Goal: Task Accomplishment & Management: Manage account settings

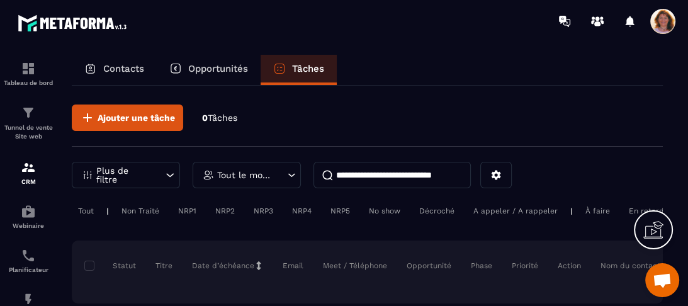
click at [118, 65] on p "Contacts" at bounding box center [123, 68] width 41 height 11
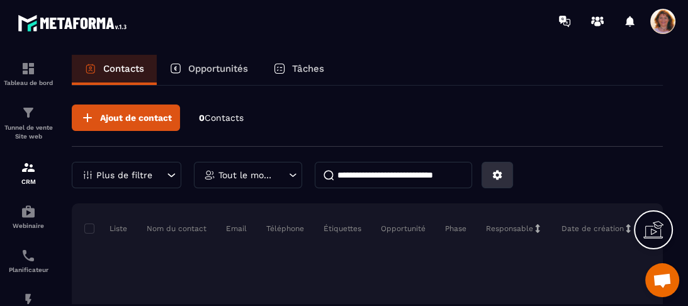
click at [503, 182] on button at bounding box center [497, 175] width 31 height 26
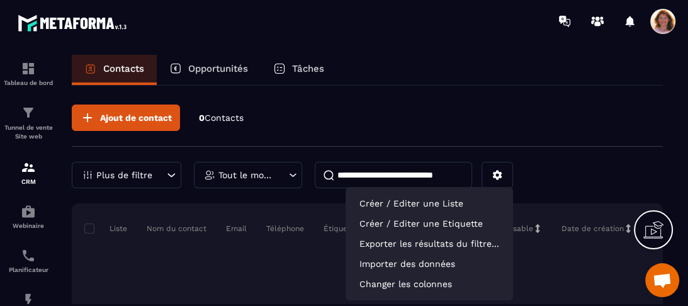
click at [601, 229] on p "Date de création" at bounding box center [593, 229] width 62 height 10
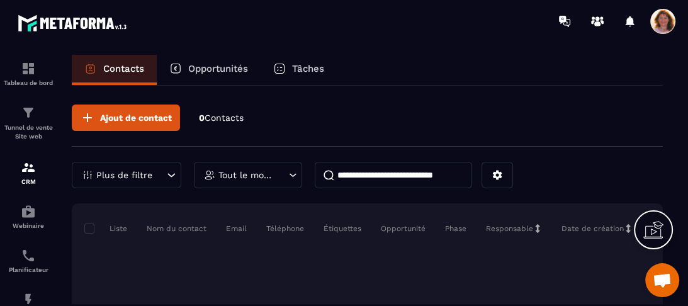
click at [165, 173] on icon at bounding box center [171, 175] width 13 height 13
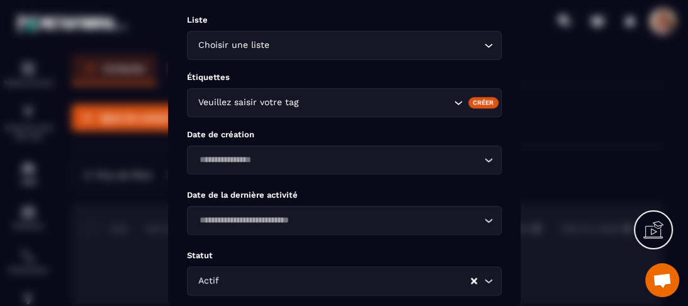
click at [488, 56] on div "Choisir une liste Loading..." at bounding box center [344, 45] width 315 height 29
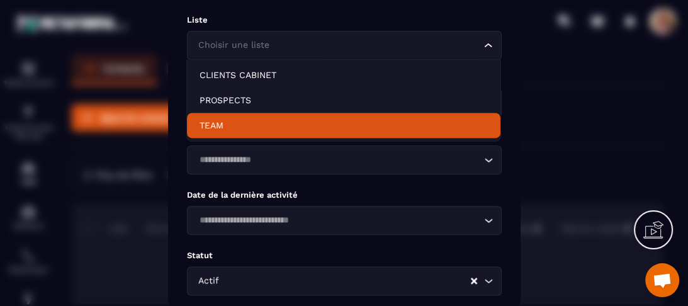
click at [451, 130] on p "TEAM" at bounding box center [344, 125] width 288 height 13
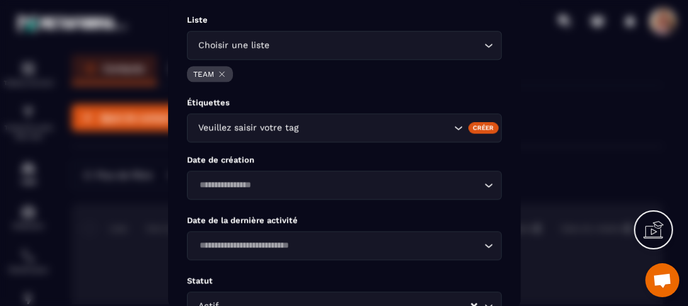
click at [458, 128] on icon "Search for option" at bounding box center [457, 128] width 13 height 13
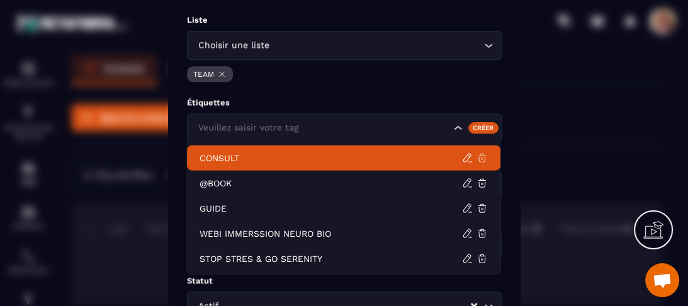
click at [486, 158] on icon at bounding box center [483, 158] width 8 height 8
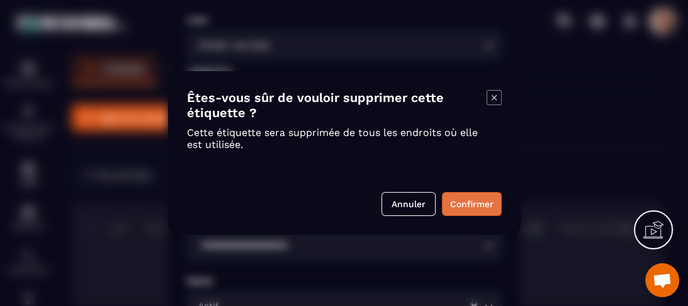
click at [479, 205] on button "Confirmer" at bounding box center [472, 204] width 60 height 24
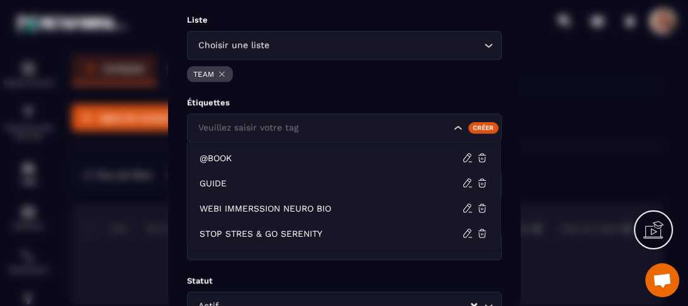
click at [458, 127] on icon "Search for option" at bounding box center [457, 128] width 13 height 13
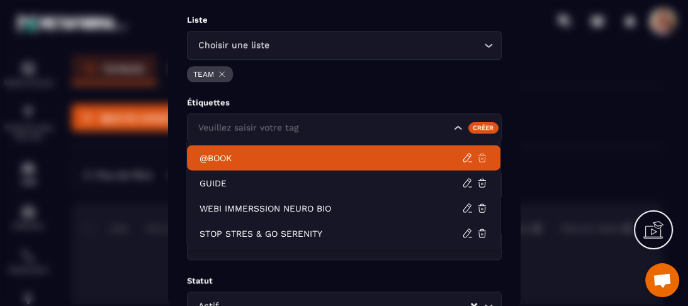
click at [484, 159] on icon at bounding box center [482, 157] width 11 height 11
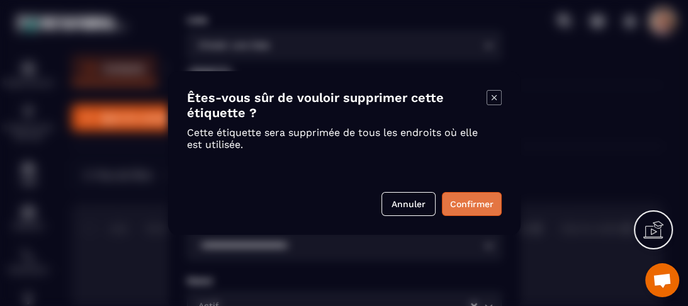
click at [467, 209] on button "Confirmer" at bounding box center [472, 204] width 60 height 24
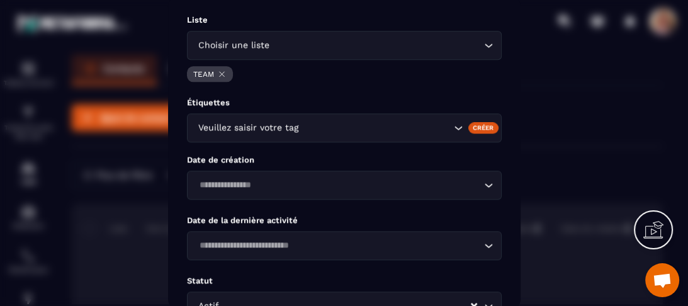
click at [458, 129] on icon "Search for option" at bounding box center [457, 128] width 13 height 13
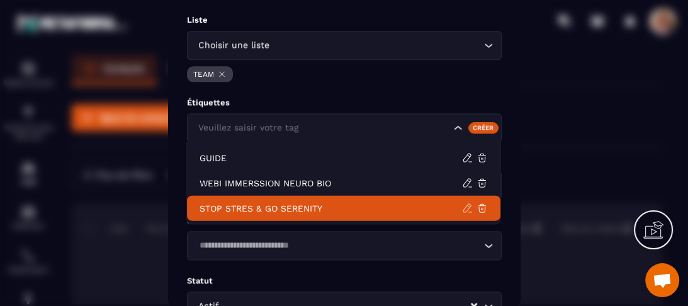
click at [467, 208] on icon at bounding box center [467, 208] width 11 height 11
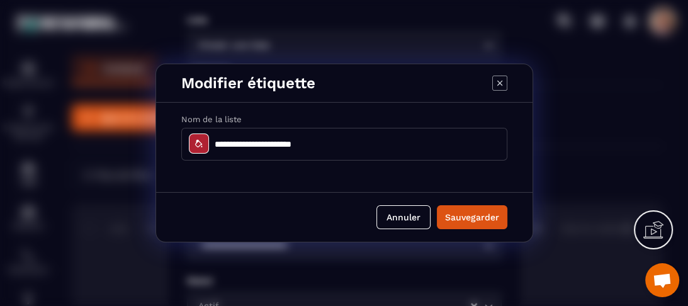
click at [266, 145] on input "**********" at bounding box center [344, 144] width 326 height 33
type input "**********"
click at [472, 217] on button "Sauvegarder" at bounding box center [472, 217] width 71 height 24
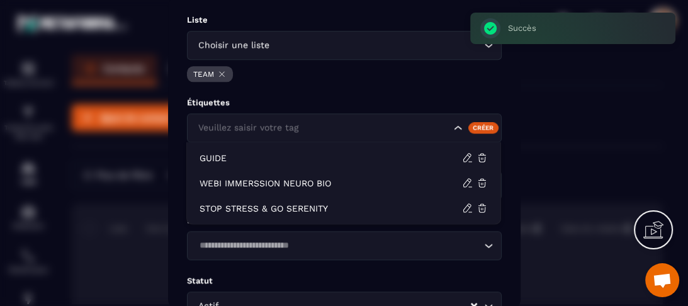
click at [458, 128] on icon "Search for option" at bounding box center [457, 128] width 13 height 13
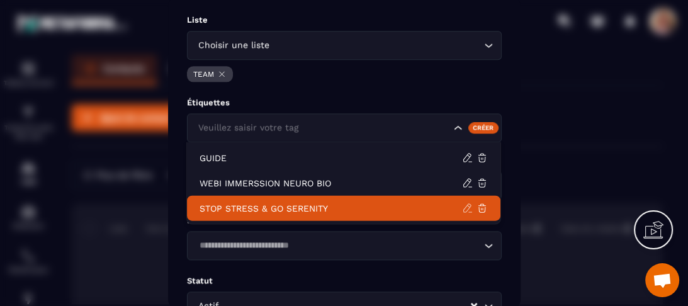
click at [467, 207] on icon at bounding box center [467, 208] width 11 height 11
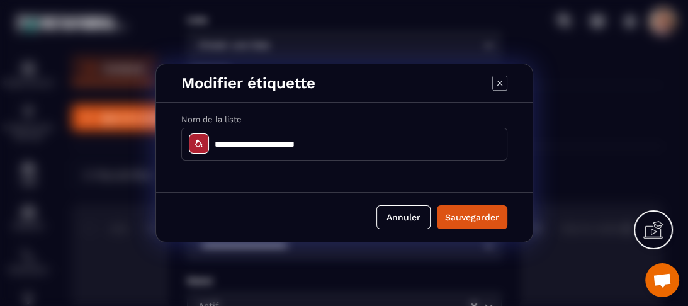
click at [216, 142] on input "**********" at bounding box center [344, 144] width 326 height 33
type input "**********"
click at [474, 214] on button "Sauvegarder" at bounding box center [472, 217] width 71 height 24
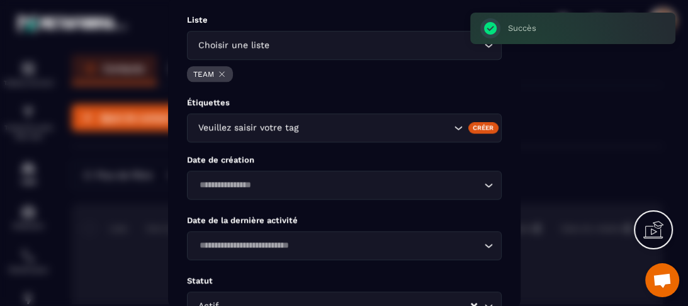
click at [484, 128] on div "Créer" at bounding box center [483, 127] width 31 height 11
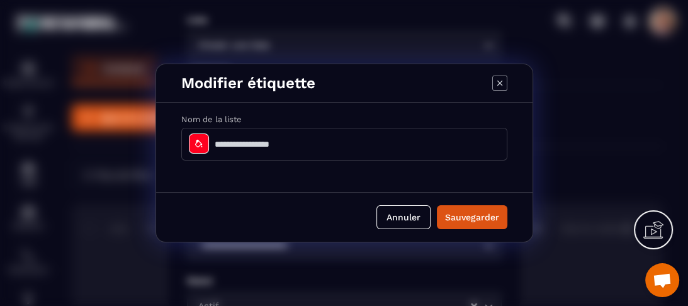
click at [499, 82] on icon "Modal window" at bounding box center [499, 83] width 5 height 5
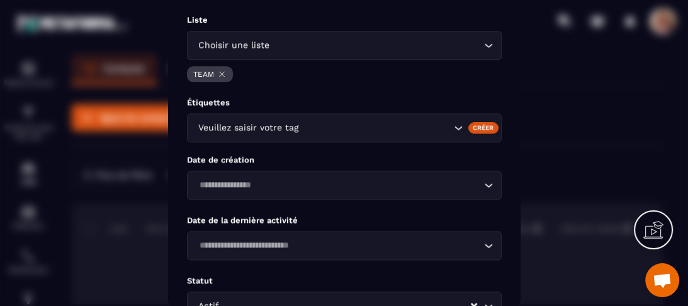
click at [456, 125] on icon "Search for option" at bounding box center [457, 128] width 13 height 13
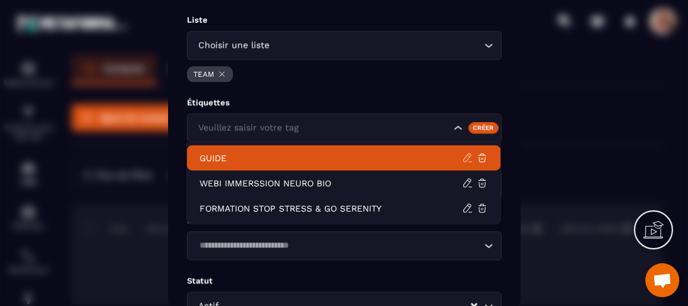
click at [467, 157] on icon at bounding box center [467, 157] width 11 height 11
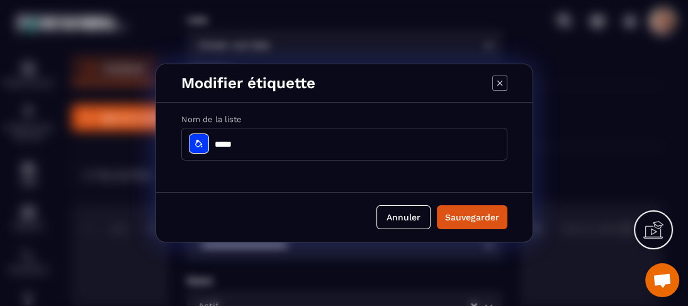
click at [198, 144] on icon "Modal window" at bounding box center [199, 144] width 10 height 10
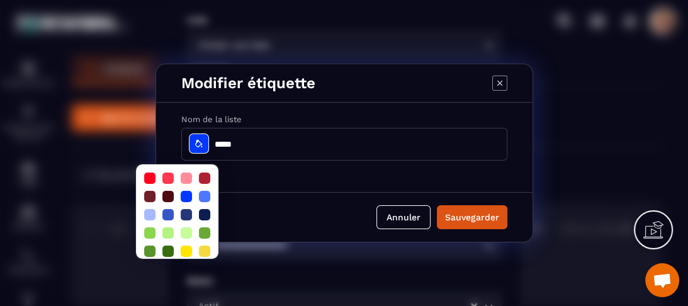
click at [302, 139] on input "*****" at bounding box center [344, 144] width 326 height 33
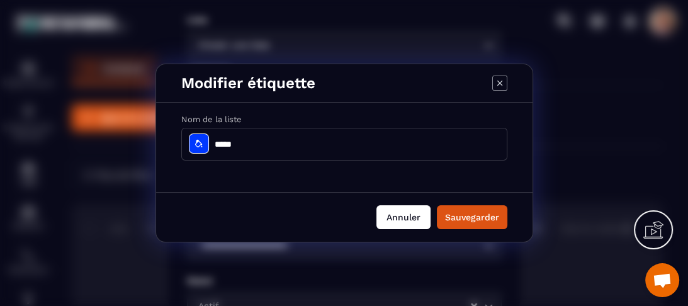
click at [406, 217] on button "Annuler" at bounding box center [404, 217] width 54 height 24
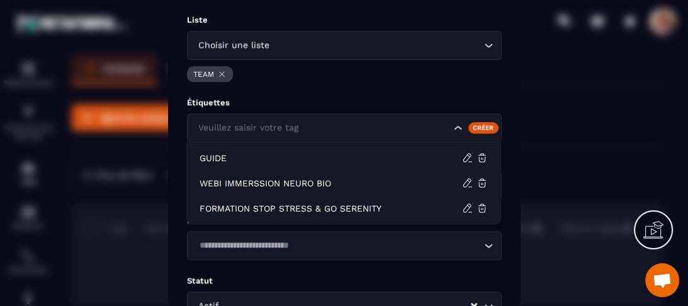
click at [459, 130] on icon "Search for option" at bounding box center [457, 128] width 13 height 13
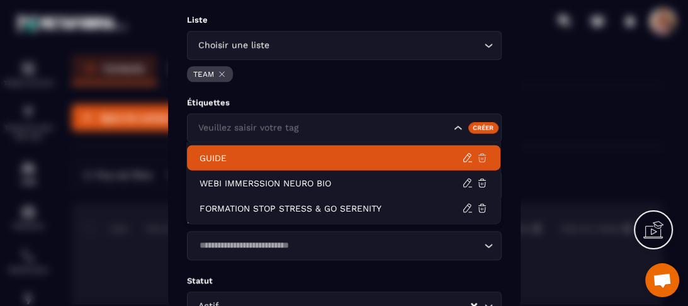
click at [483, 158] on icon at bounding box center [483, 158] width 8 height 8
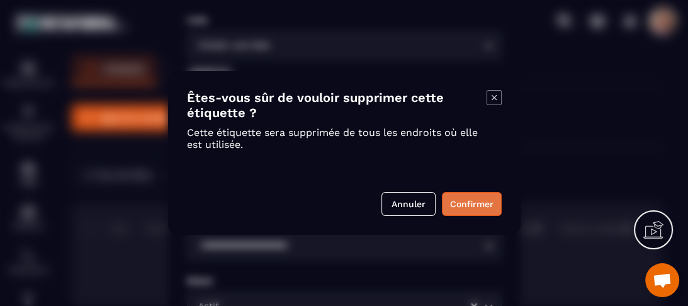
click at [473, 203] on button "Confirmer" at bounding box center [472, 204] width 60 height 24
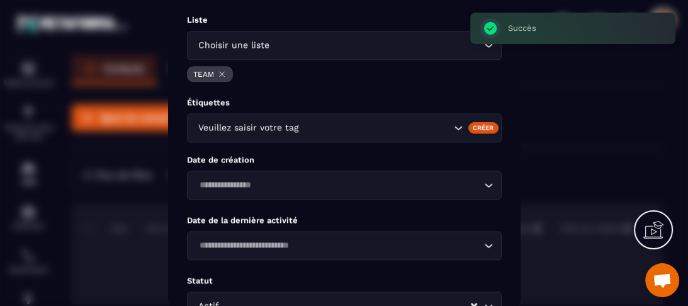
click at [456, 130] on icon "Search for option" at bounding box center [457, 128] width 13 height 13
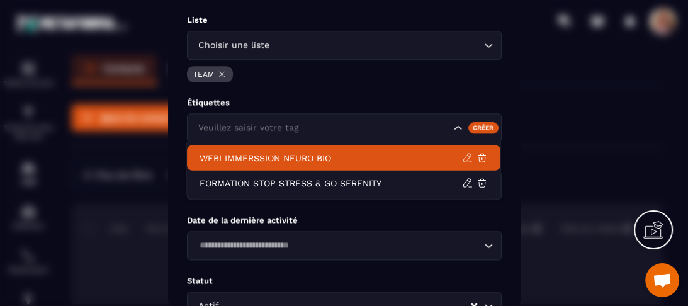
click at [463, 159] on icon at bounding box center [467, 157] width 11 height 11
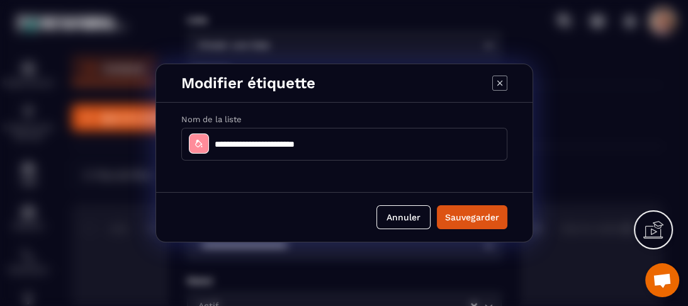
click at [199, 148] on icon "Modal window" at bounding box center [199, 144] width 10 height 10
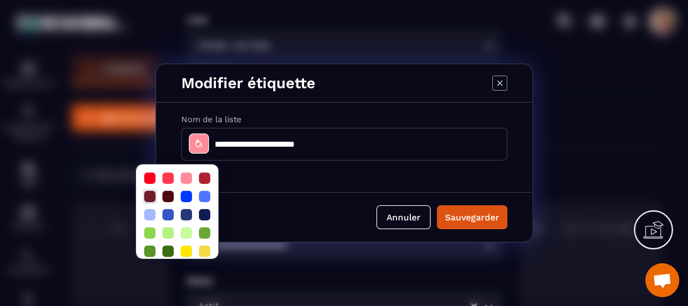
click at [151, 195] on div at bounding box center [149, 196] width 11 height 11
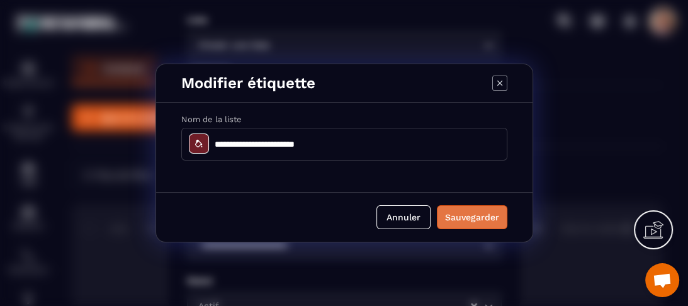
click at [471, 217] on button "Sauvegarder" at bounding box center [472, 217] width 71 height 24
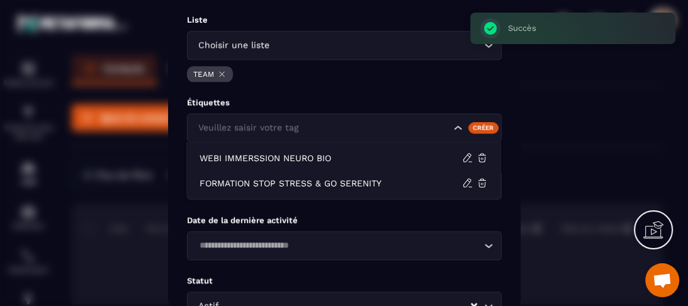
click at [460, 127] on icon "Search for option" at bounding box center [457, 128] width 13 height 13
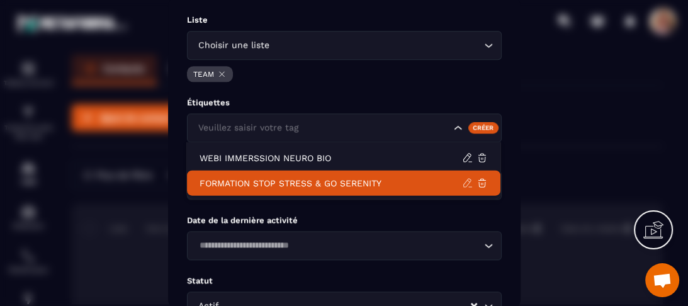
click at [466, 181] on icon at bounding box center [467, 183] width 8 height 8
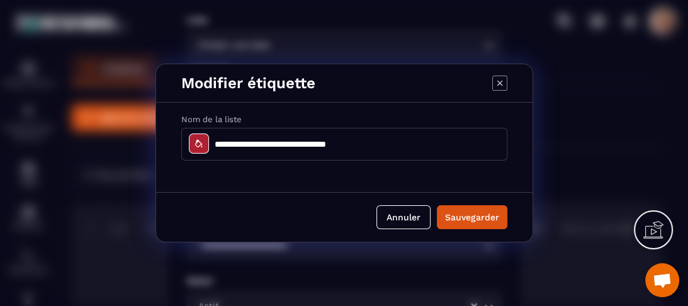
click at [199, 149] on div "Modal window" at bounding box center [199, 143] width 20 height 20
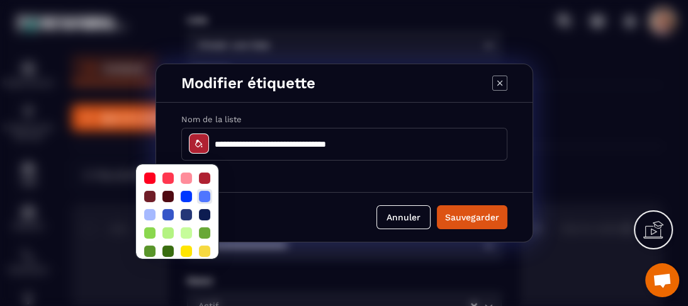
click at [205, 200] on div at bounding box center [204, 196] width 11 height 11
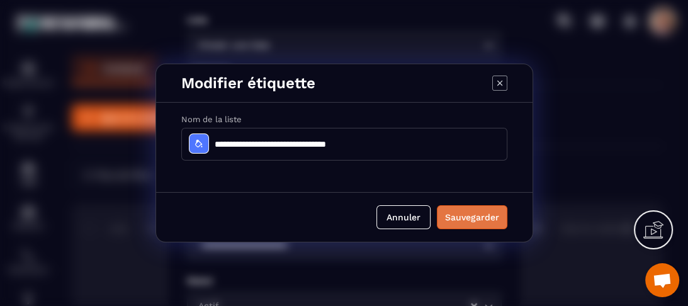
click at [490, 222] on button "Sauvegarder" at bounding box center [472, 217] width 71 height 24
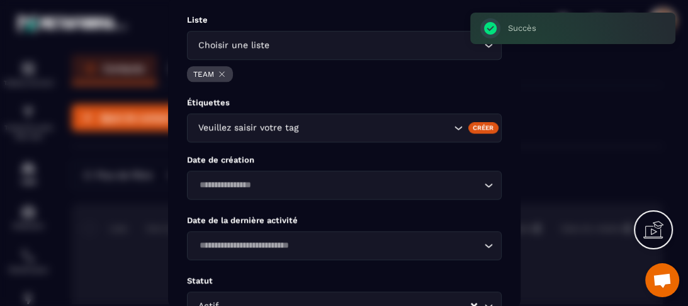
click at [458, 128] on icon "Search for option" at bounding box center [457, 128] width 13 height 13
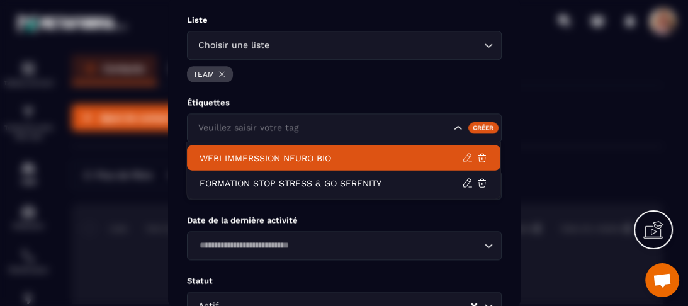
click at [466, 159] on icon at bounding box center [467, 157] width 11 height 11
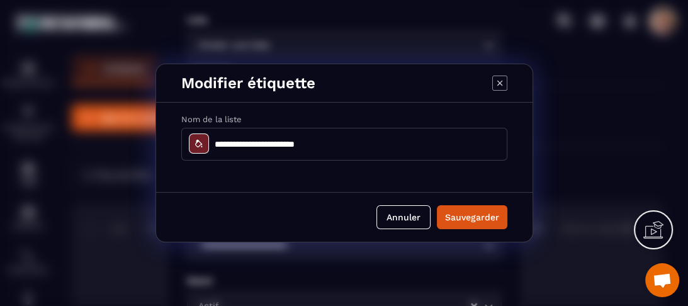
click at [196, 139] on icon "Modal window" at bounding box center [199, 144] width 10 height 10
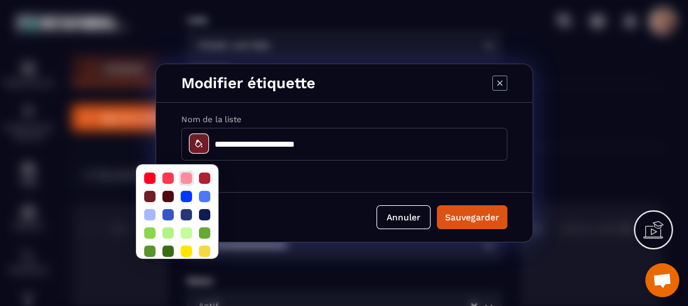
click at [187, 176] on div at bounding box center [186, 178] width 11 height 11
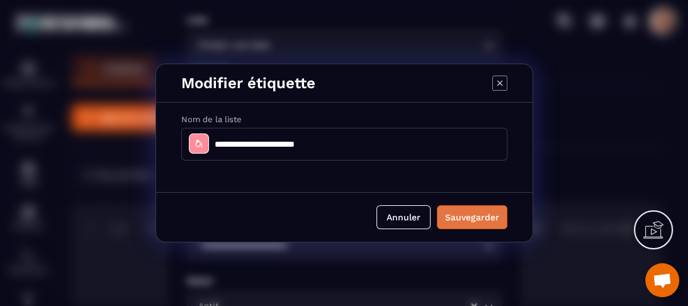
click at [494, 215] on button "Sauvegarder" at bounding box center [472, 217] width 71 height 24
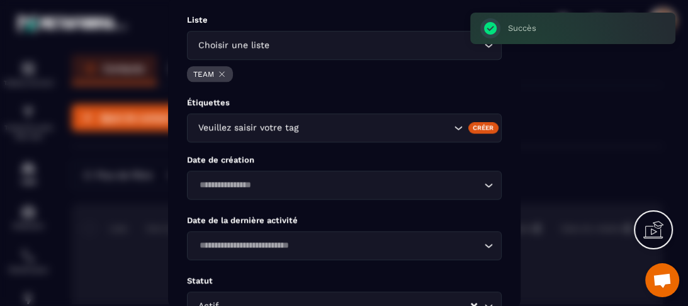
click at [488, 188] on icon "Search for option" at bounding box center [488, 185] width 13 height 13
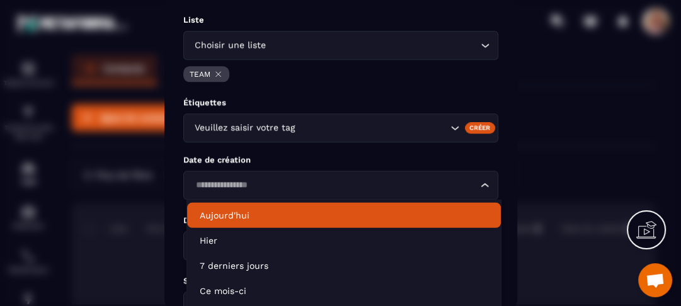
click at [247, 212] on p "Aujourd'hui" at bounding box center [344, 215] width 288 height 13
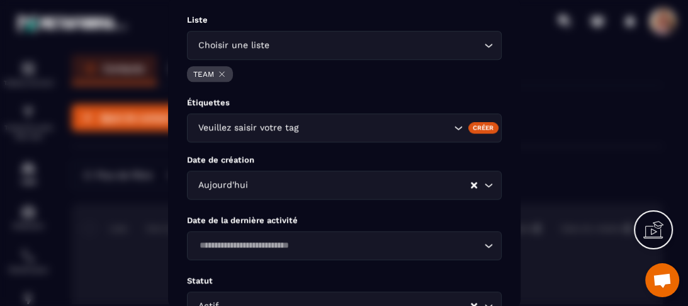
click at [471, 183] on icon "Clear Selected" at bounding box center [474, 185] width 6 height 6
click at [288, 183] on input "Search for option" at bounding box center [334, 186] width 286 height 14
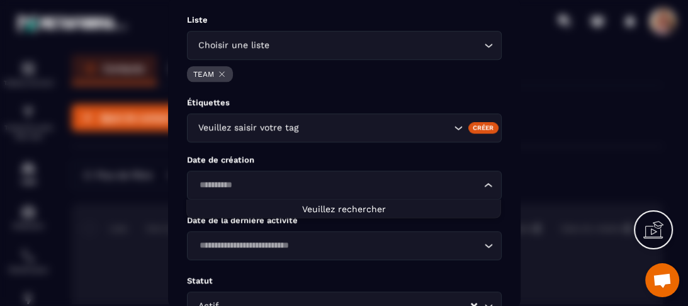
type input "**********"
click at [489, 248] on icon "Search for option" at bounding box center [488, 245] width 13 height 13
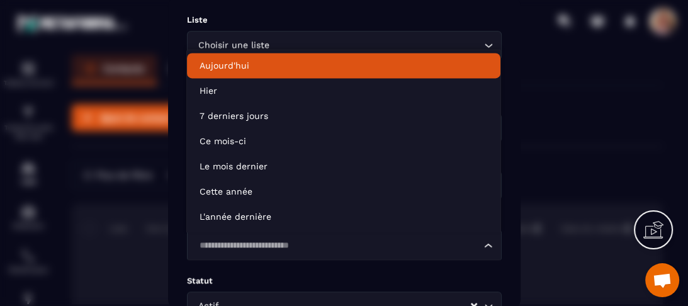
click at [234, 71] on p "Aujourd'hui" at bounding box center [344, 65] width 288 height 13
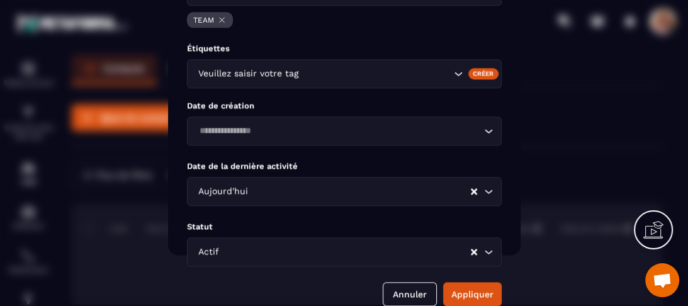
scroll to position [62, 0]
click at [487, 288] on button "Appliquer" at bounding box center [472, 294] width 59 height 24
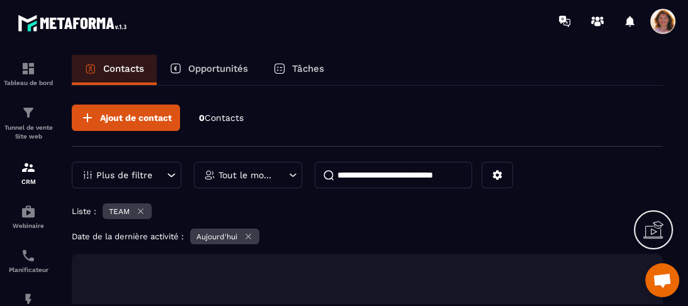
scroll to position [0, 0]
click at [543, 217] on div "Liste : TEAM" at bounding box center [367, 212] width 591 height 19
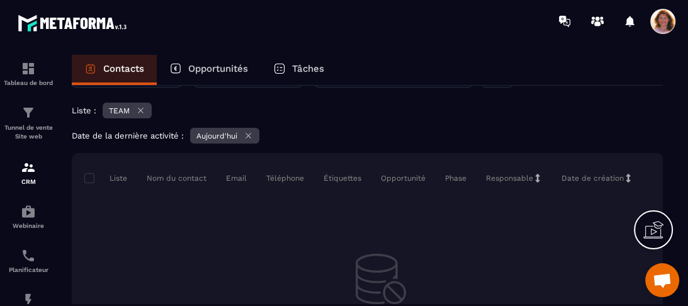
scroll to position [121, 0]
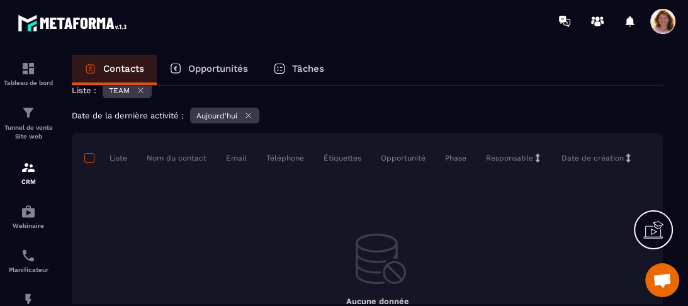
click at [86, 154] on span at bounding box center [89, 158] width 10 height 10
click at [122, 90] on p "TEAM" at bounding box center [119, 90] width 21 height 9
click at [118, 64] on p "Contacts" at bounding box center [123, 68] width 41 height 11
click at [648, 241] on div at bounding box center [653, 229] width 39 height 39
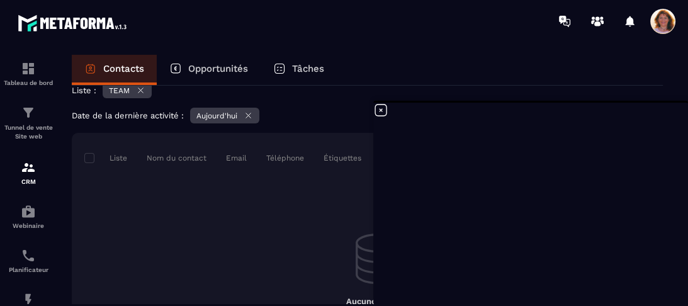
click at [380, 108] on icon at bounding box center [380, 110] width 15 height 15
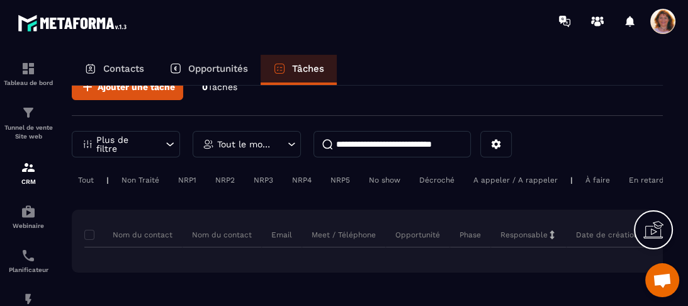
scroll to position [38, 0]
